Goal: Task Accomplishment & Management: Use online tool/utility

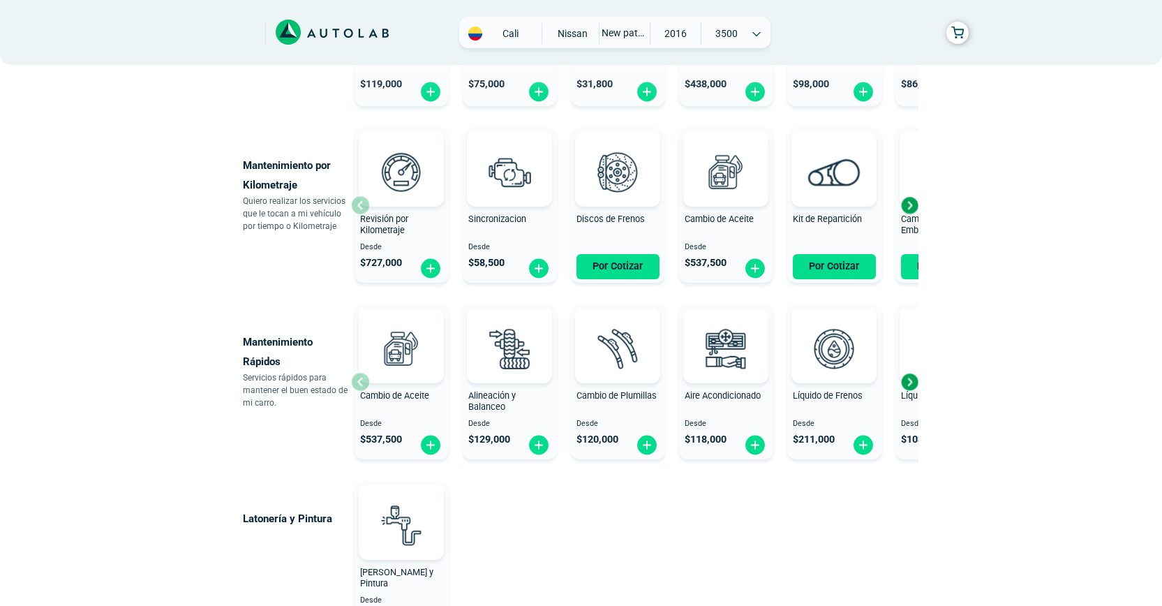
scroll to position [633, 0]
click at [906, 383] on div "Next slide" at bounding box center [909, 380] width 21 height 21
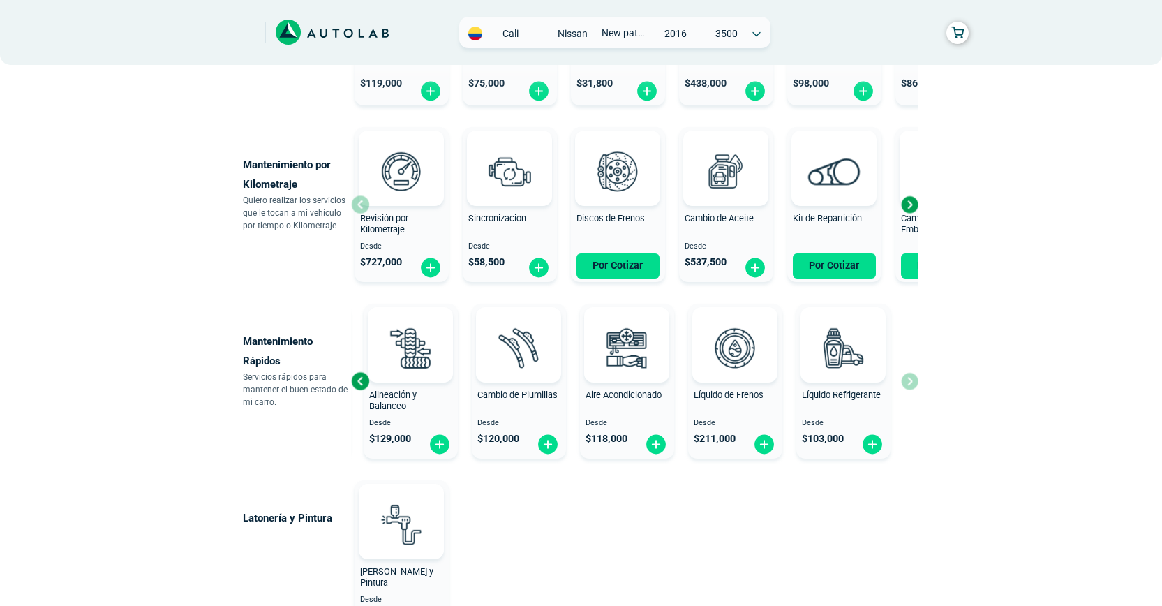
click at [906, 383] on div "Cambio de Aceite Desde $ 537,500 Alineación y Balanceo Desde $ 129,000 Cambio d…" at bounding box center [634, 381] width 567 height 166
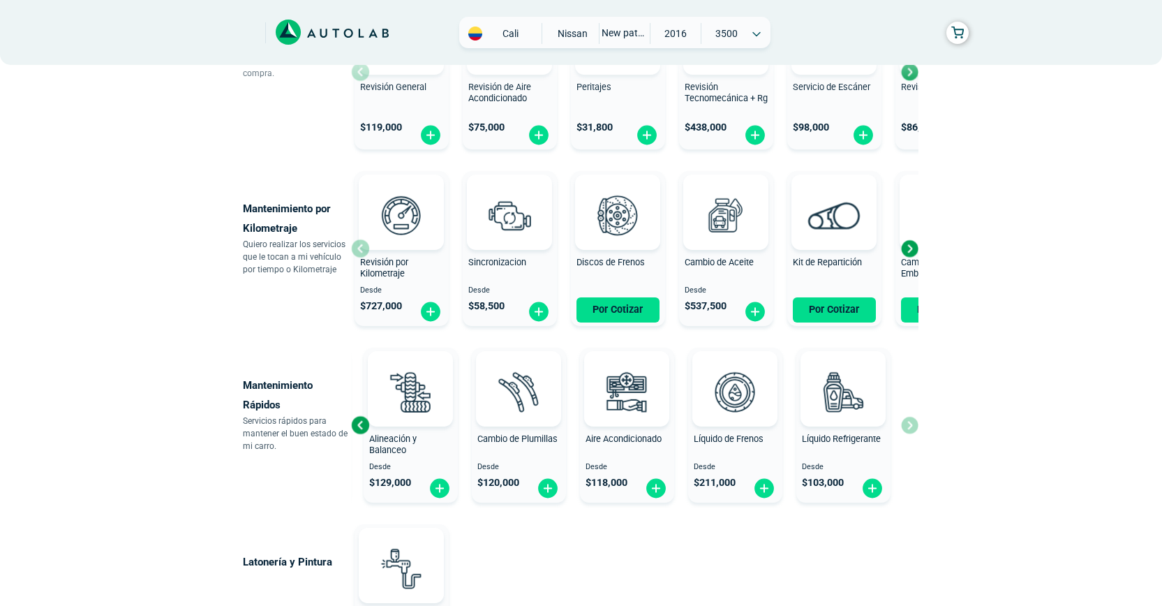
scroll to position [411, 0]
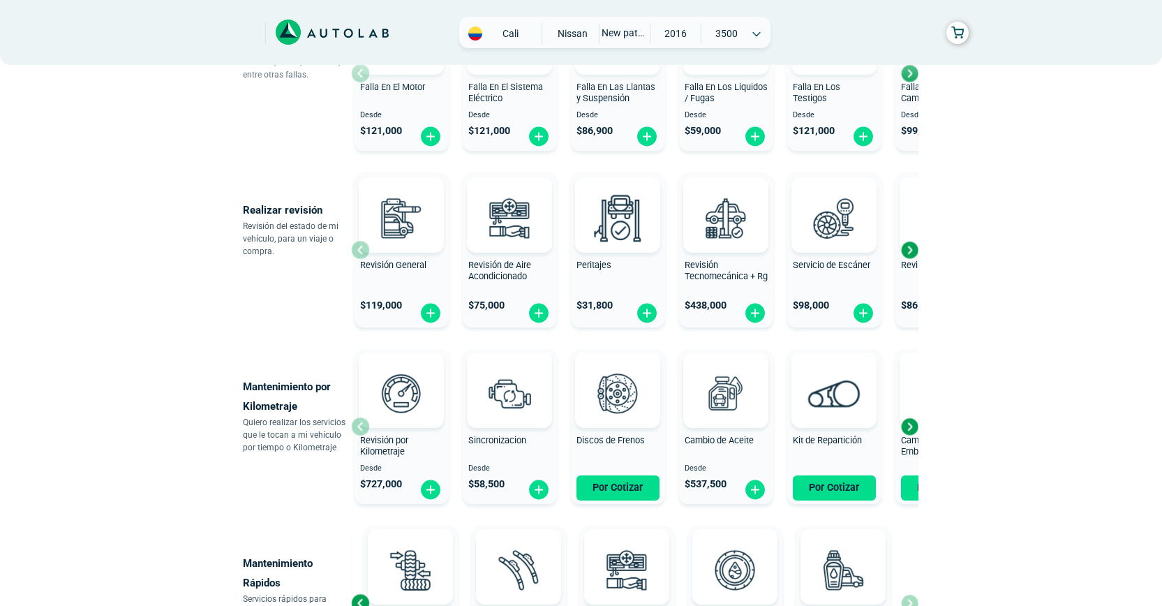
click at [910, 429] on div "Next slide" at bounding box center [909, 426] width 21 height 21
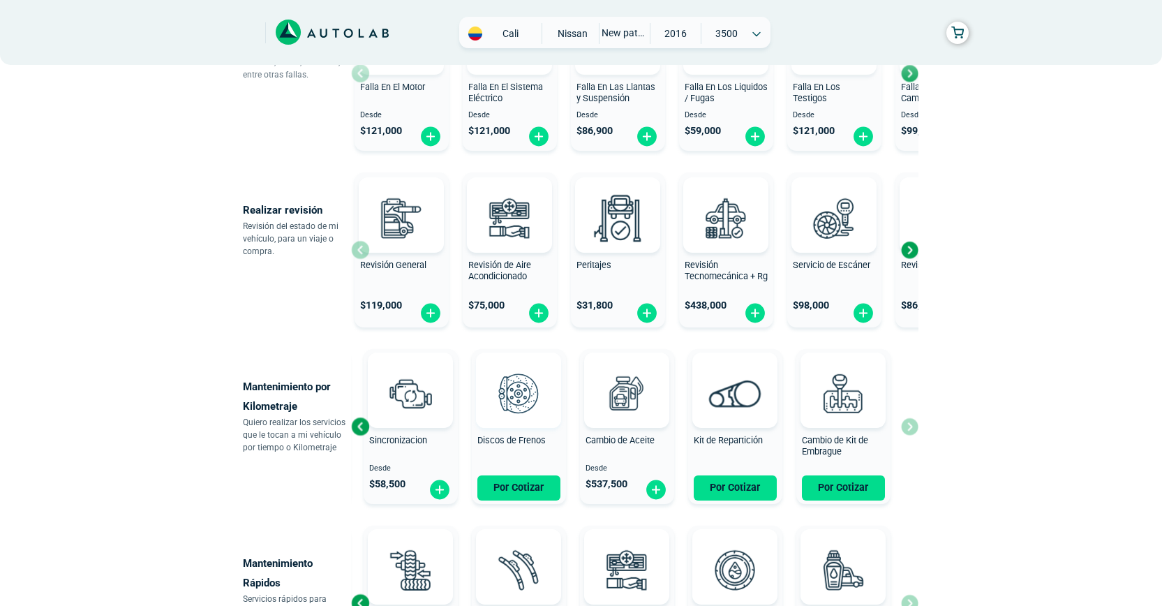
click at [516, 410] on img at bounding box center [518, 392] width 61 height 61
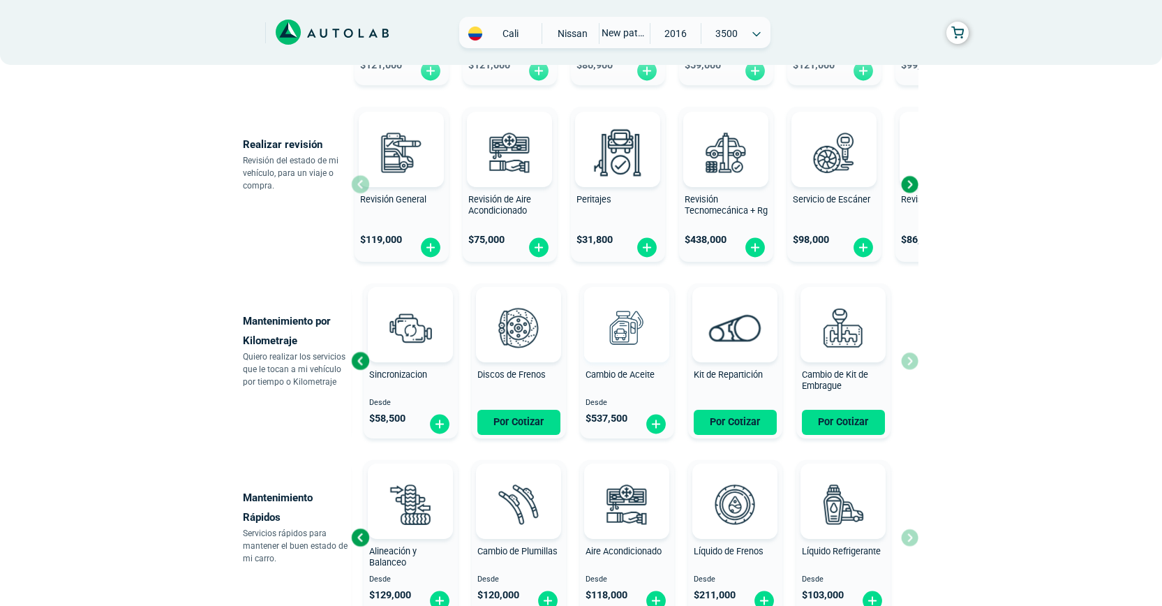
scroll to position [478, 0]
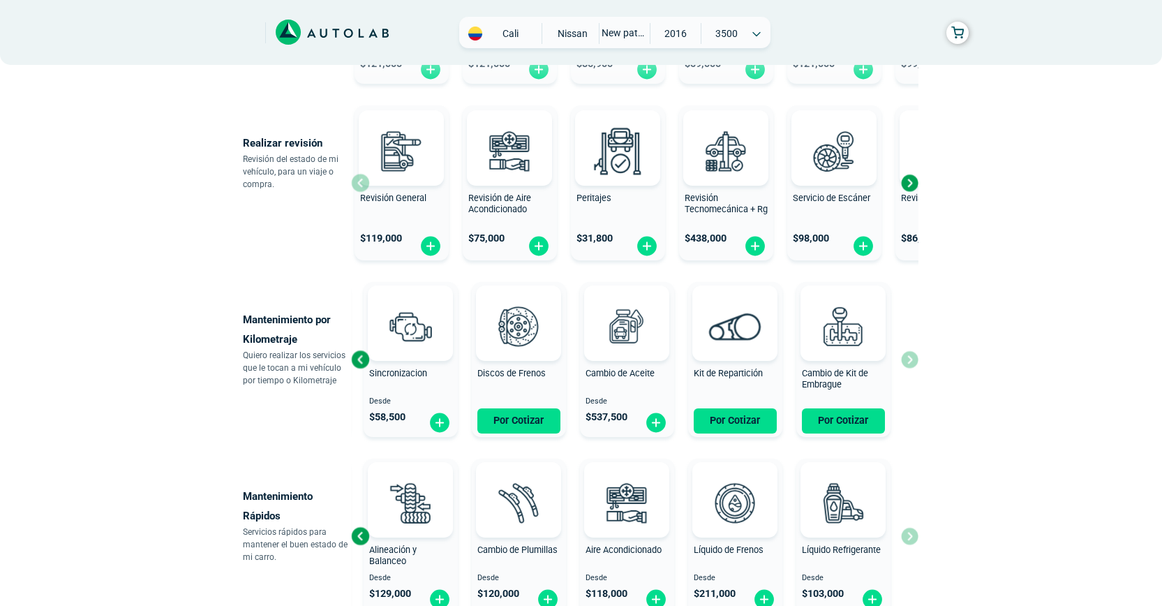
click at [357, 356] on div "Previous slide" at bounding box center [360, 359] width 21 height 21
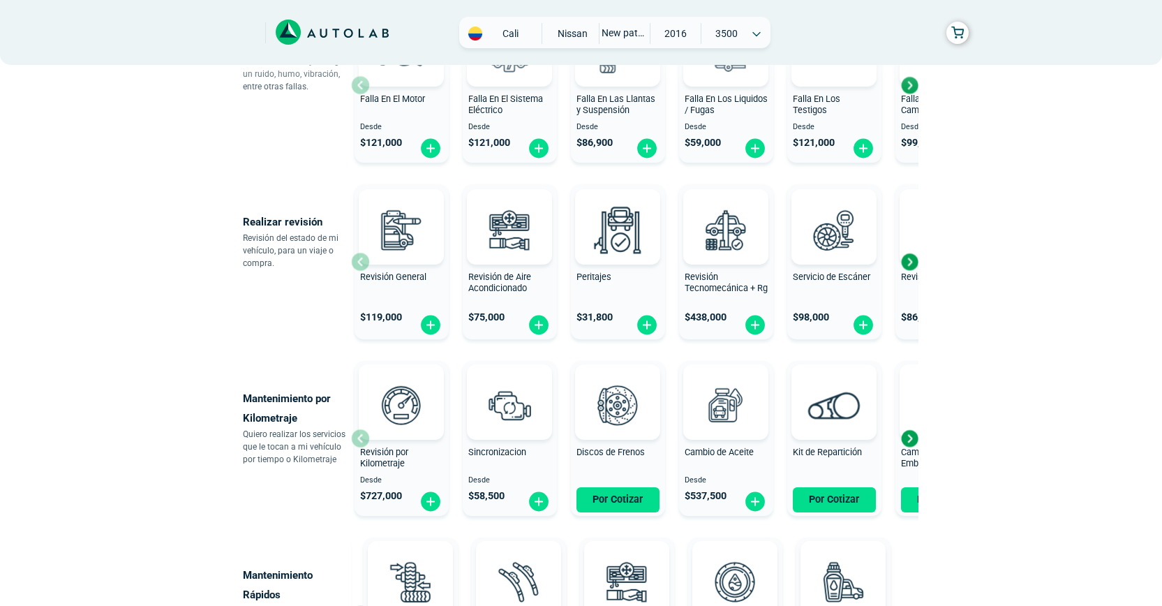
scroll to position [399, 0]
click at [908, 260] on div "Next slide" at bounding box center [909, 261] width 21 height 21
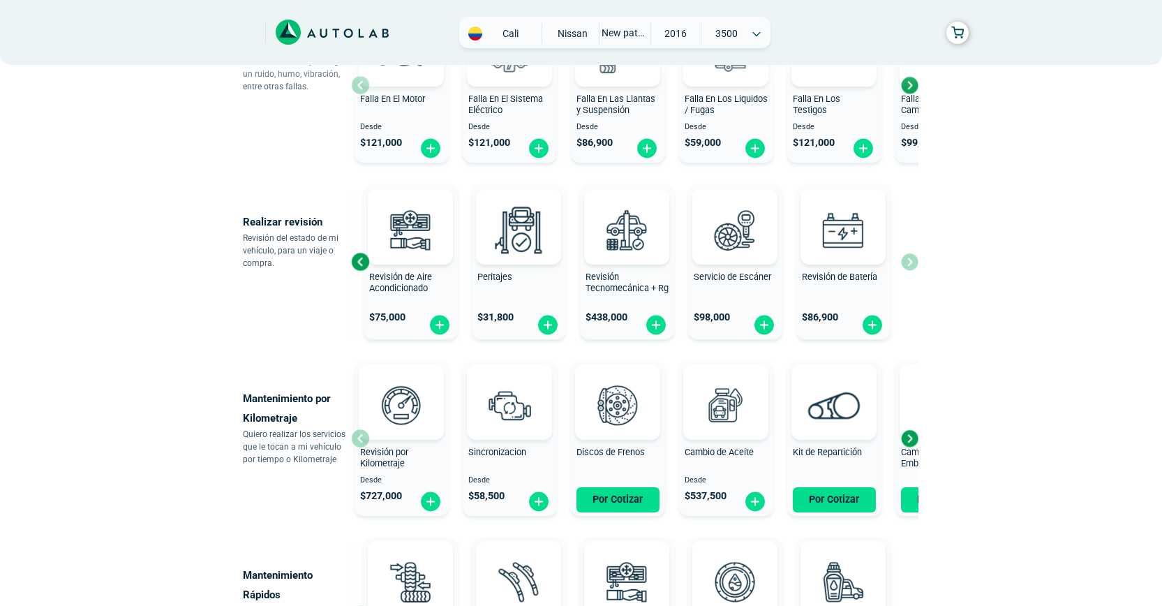
click at [908, 260] on div "Revisión General $ 119,000 Revisión de Aire Acondicionado $ 75,000 Peritajes $ …" at bounding box center [634, 262] width 567 height 166
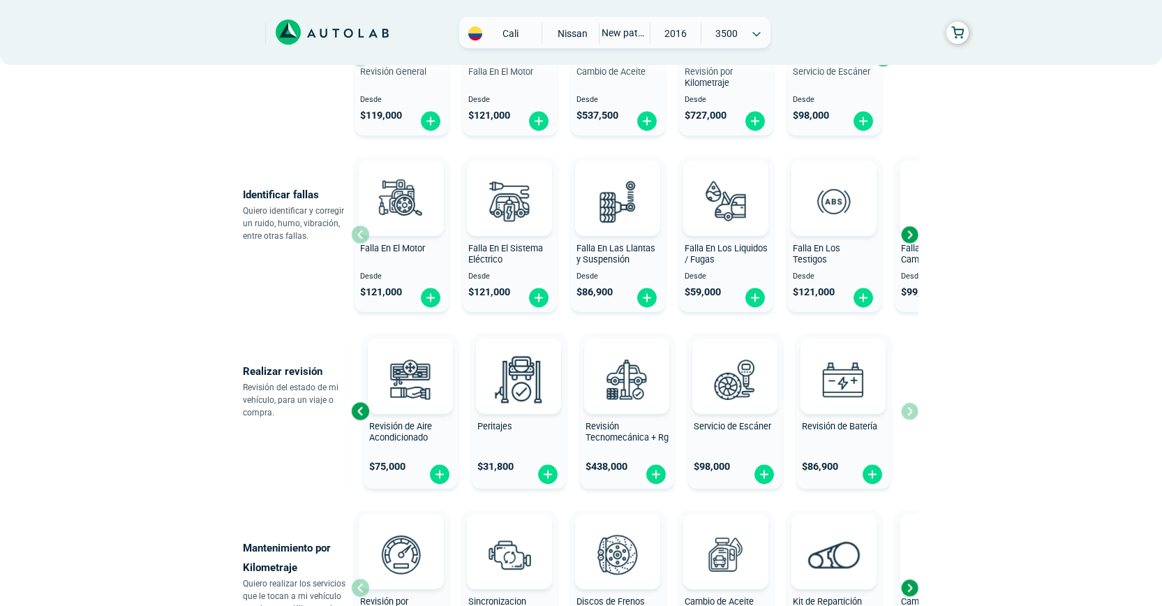
scroll to position [247, 0]
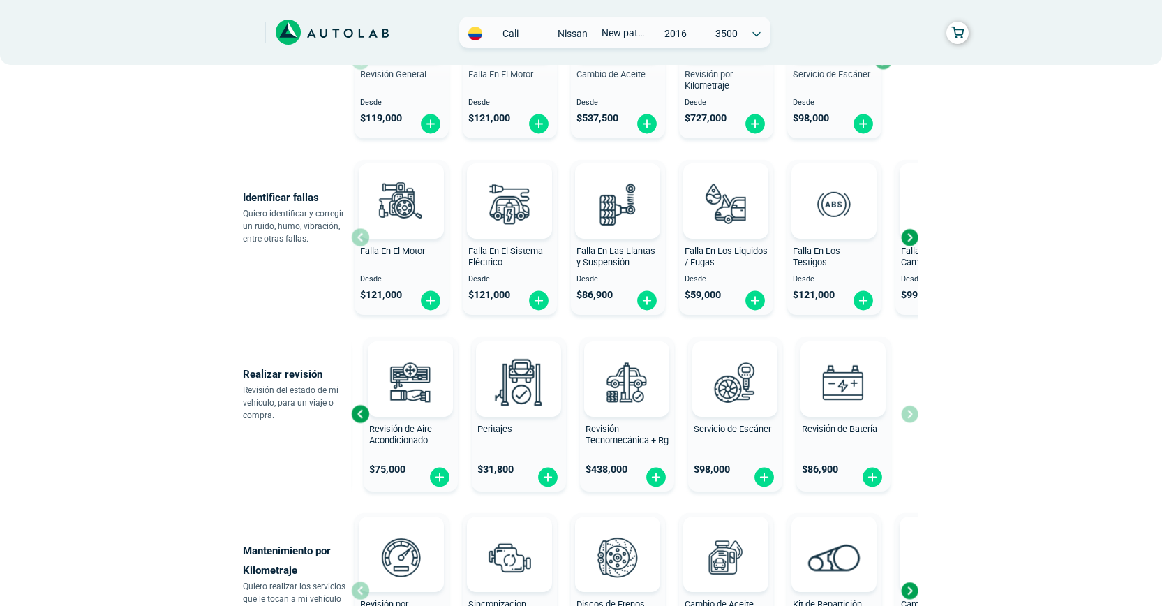
click at [907, 236] on div "Next slide" at bounding box center [909, 237] width 21 height 21
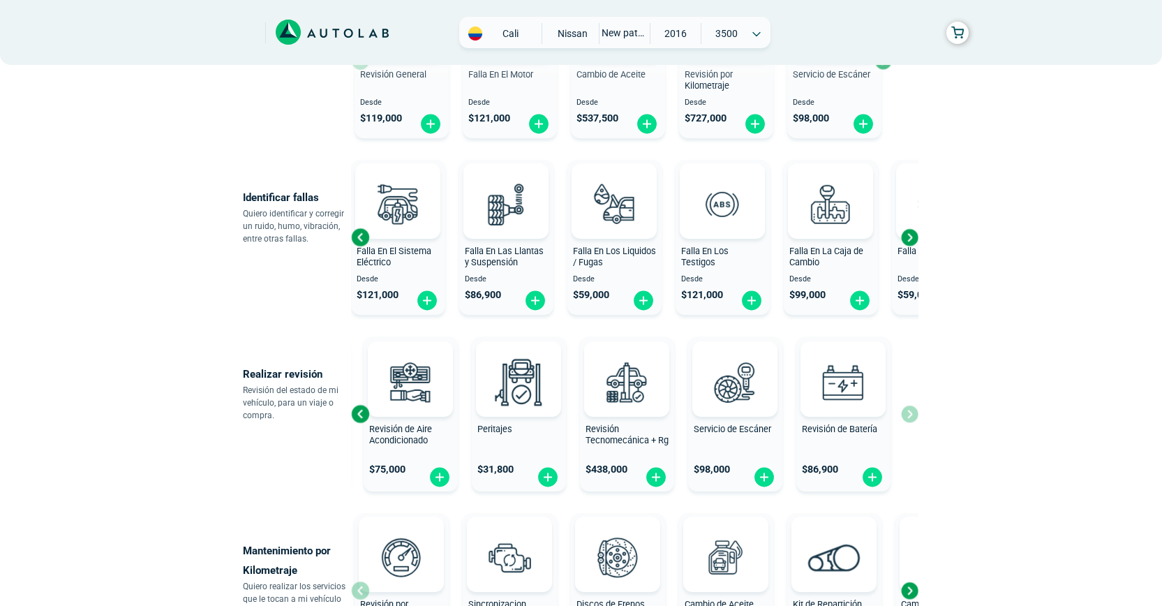
click at [907, 236] on div "Next slide" at bounding box center [909, 237] width 21 height 21
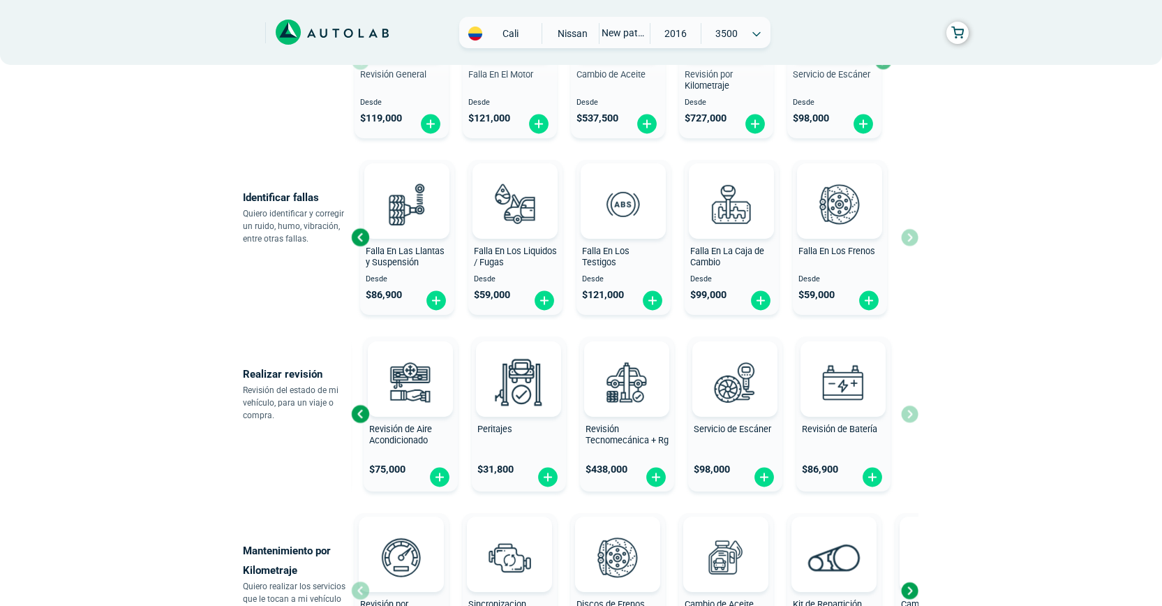
click at [907, 236] on div "Falla En El Motor Desde $ 121,000 Falla En El Sistema Eléctrico Desde $ 121,000…" at bounding box center [634, 237] width 567 height 166
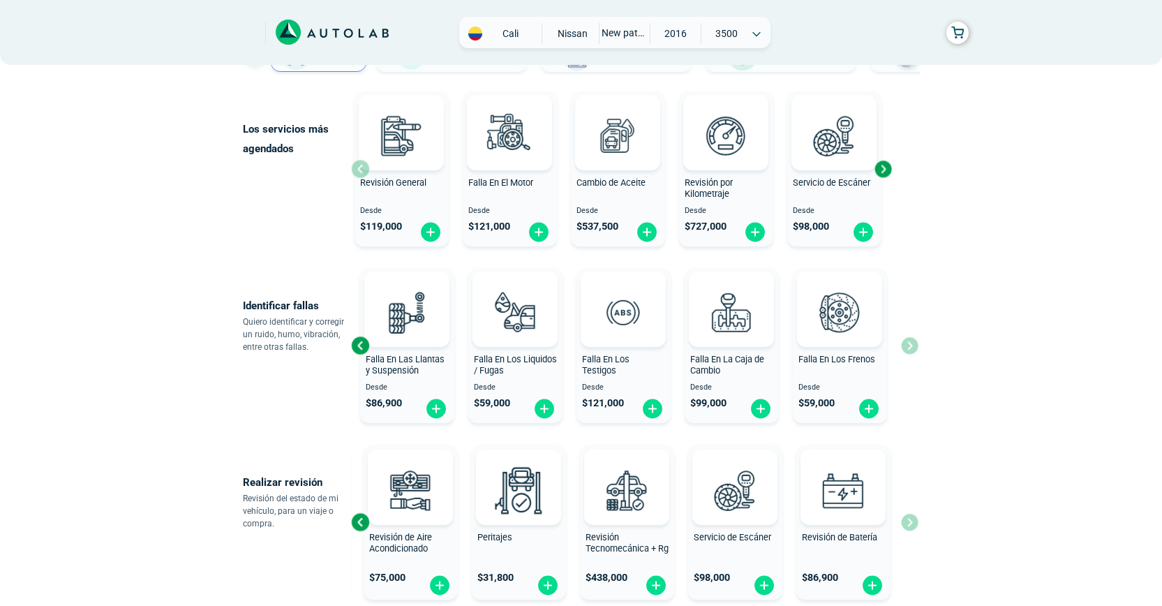
scroll to position [0, 0]
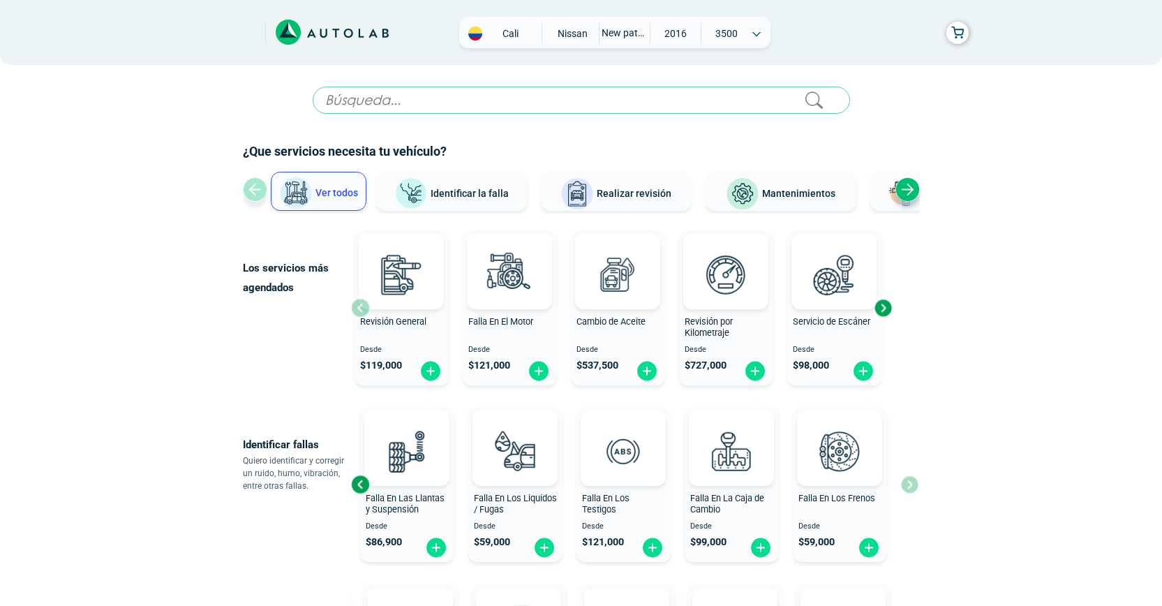
click at [700, 98] on input "text" at bounding box center [581, 100] width 537 height 27
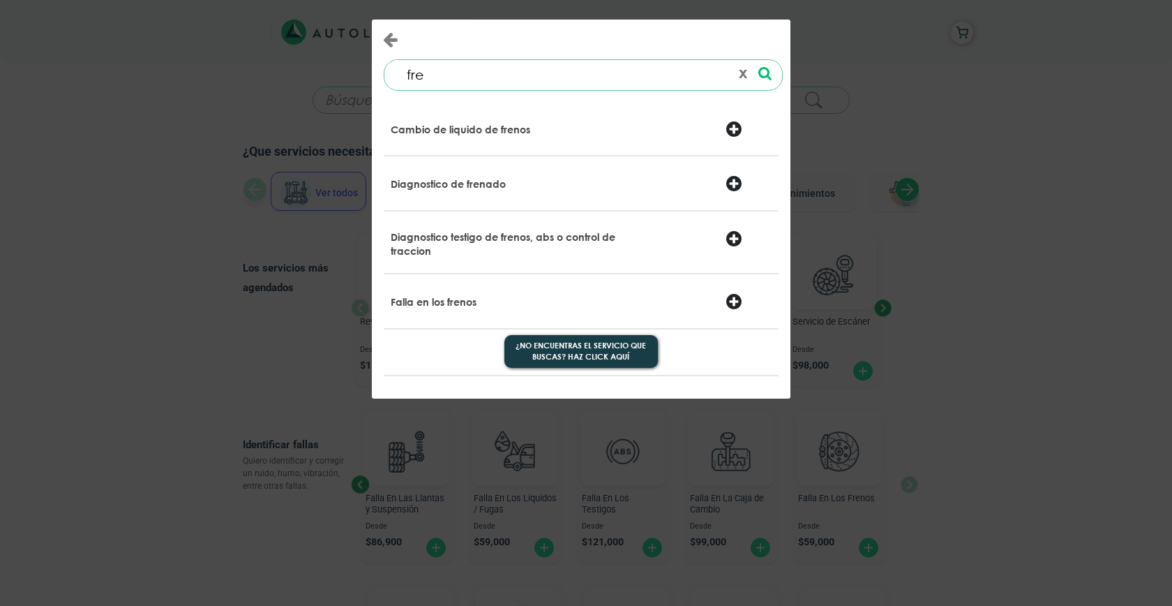
type input "fre"
click at [737, 239] on div at bounding box center [748, 244] width 67 height 28
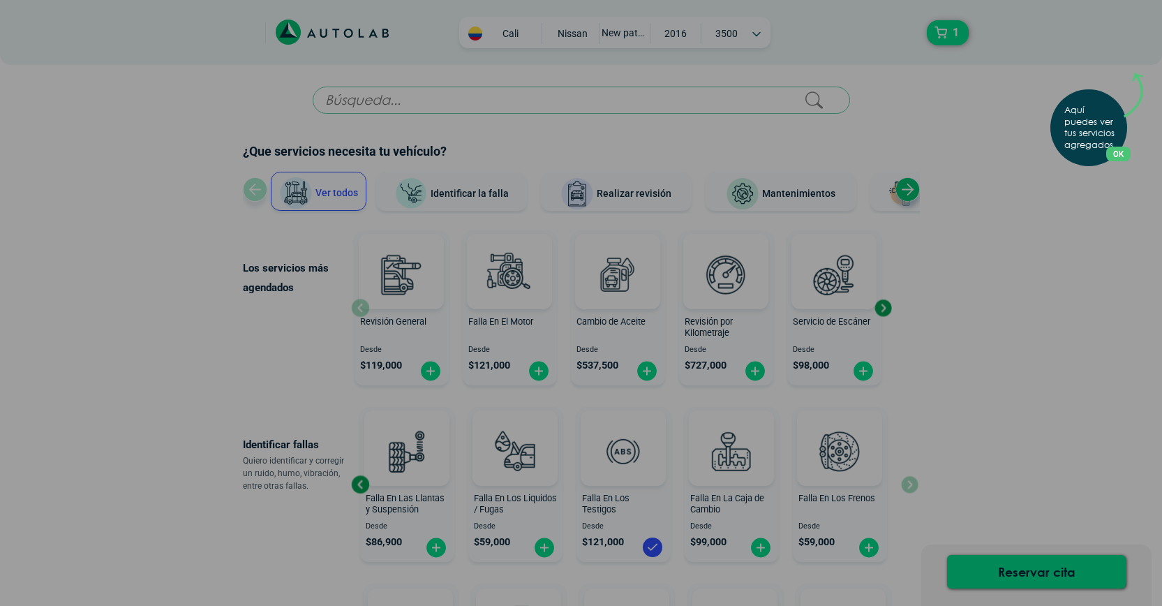
click at [1118, 156] on button "OK" at bounding box center [1118, 154] width 24 height 15
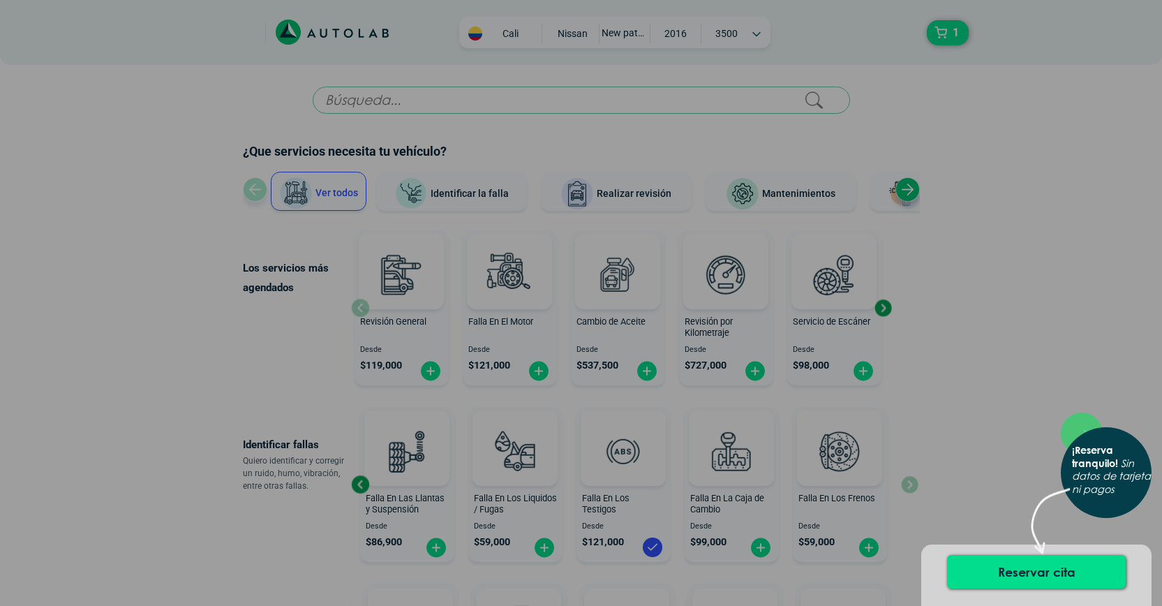
click at [917, 31] on div "× ¡Reserva tranquilo! Sin datos de tarjeta ni pagos" at bounding box center [581, 303] width 1162 height 606
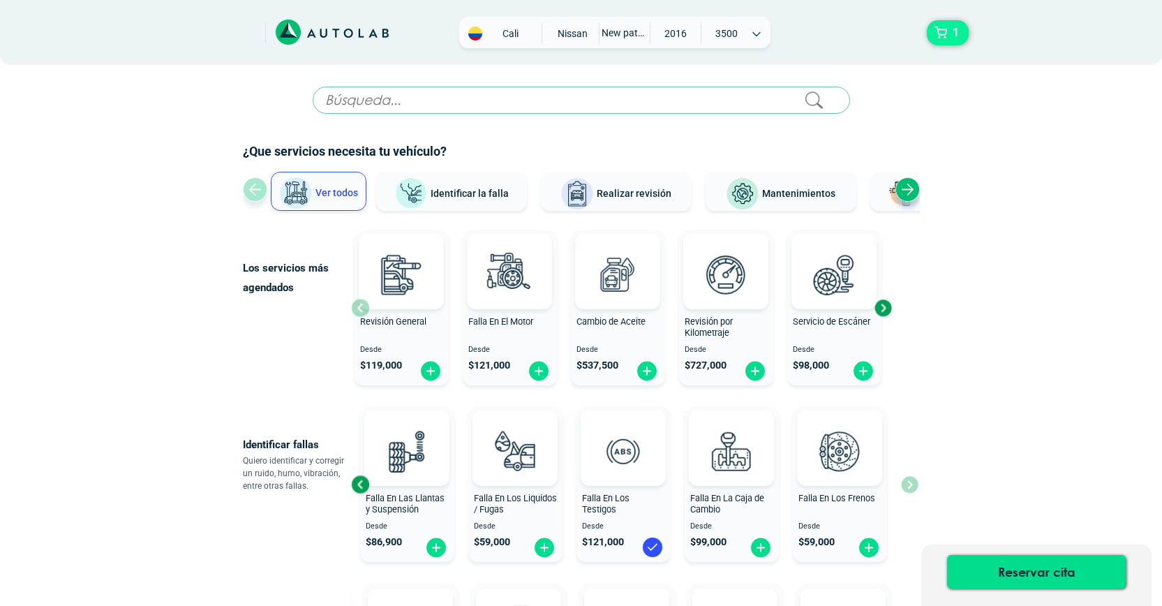
click at [929, 34] on button "1" at bounding box center [947, 32] width 42 height 25
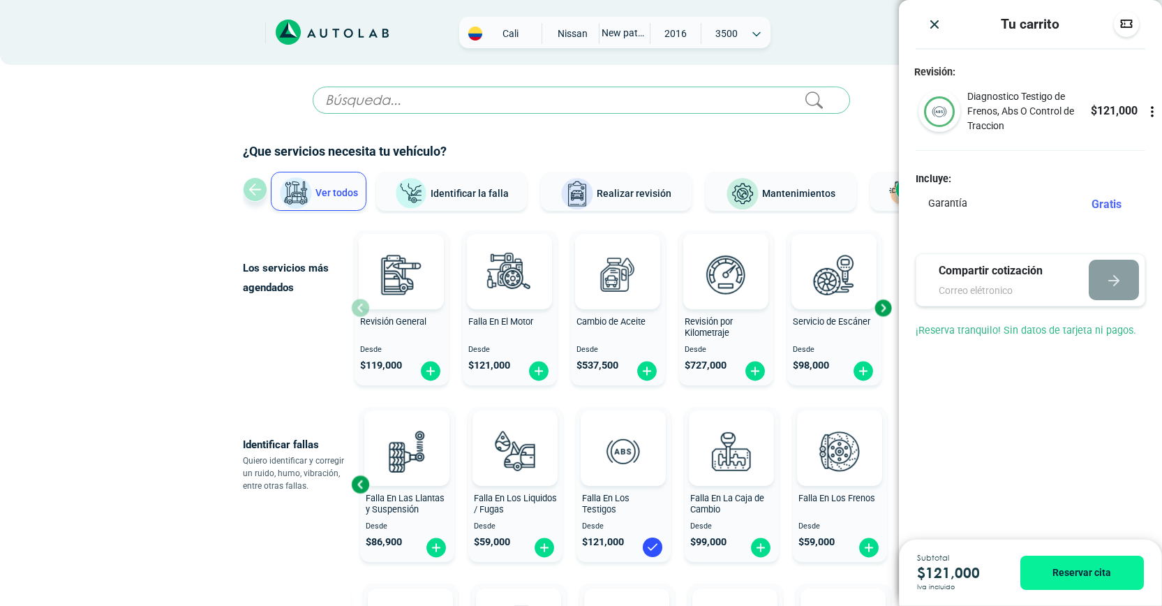
click at [1152, 111] on icon at bounding box center [1151, 111] width 1 height 1
click at [1151, 112] on icon at bounding box center [1151, 112] width 0 height 3
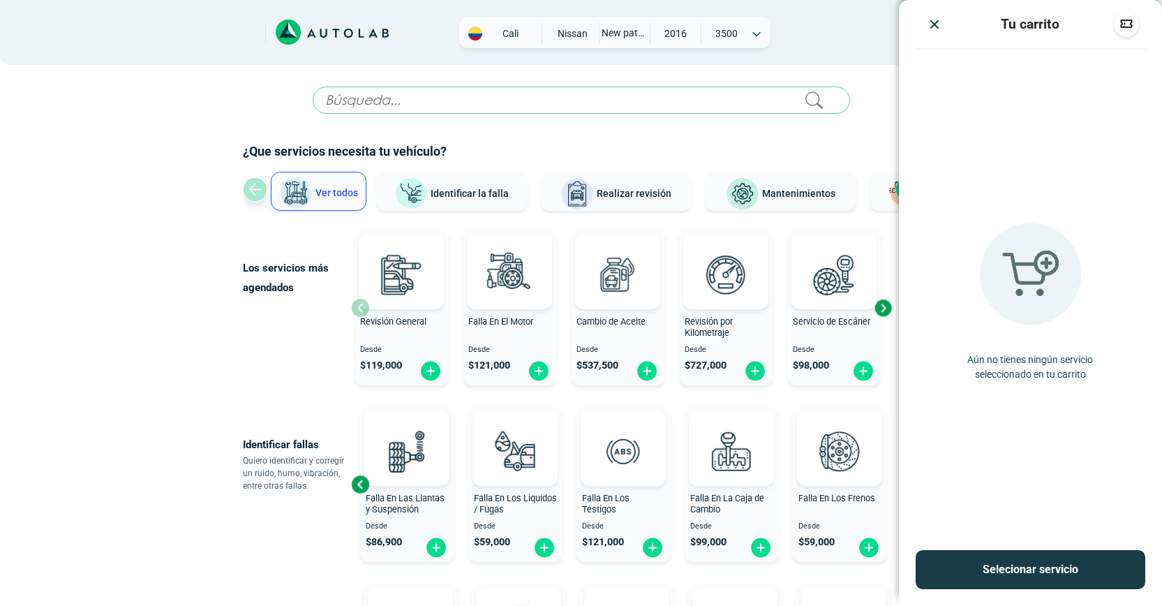
click at [877, 147] on h2 "¿Que servicios necesita tu vehículo?" at bounding box center [581, 151] width 677 height 18
click at [827, 137] on div at bounding box center [581, 133] width 677 height 17
click at [927, 21] on img "Close" at bounding box center [934, 24] width 14 height 14
